Goal: Information Seeking & Learning: Learn about a topic

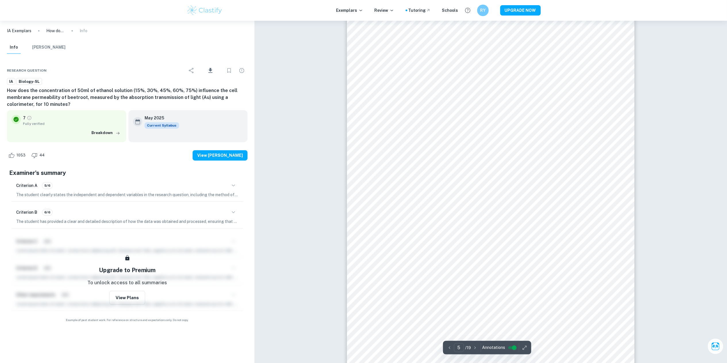
scroll to position [1740, 0]
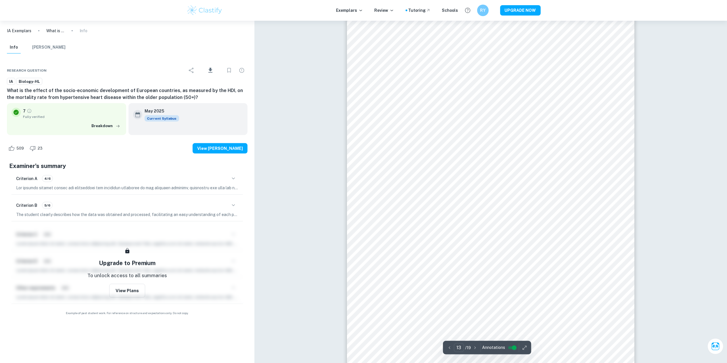
scroll to position [5121, 0]
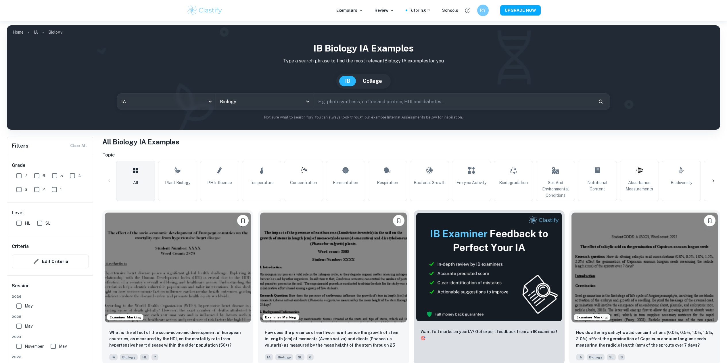
scroll to position [244, 0]
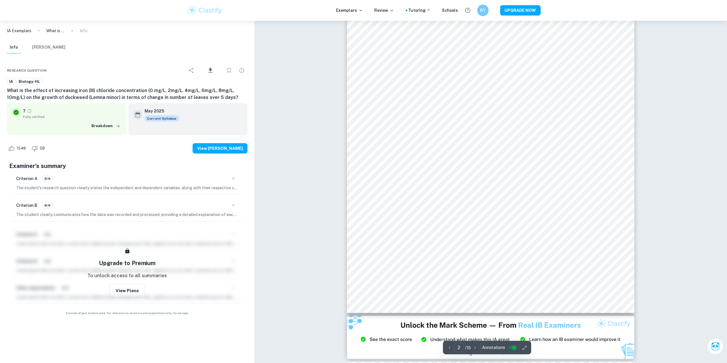
scroll to position [575, 0]
